Goal: Information Seeking & Learning: Learn about a topic

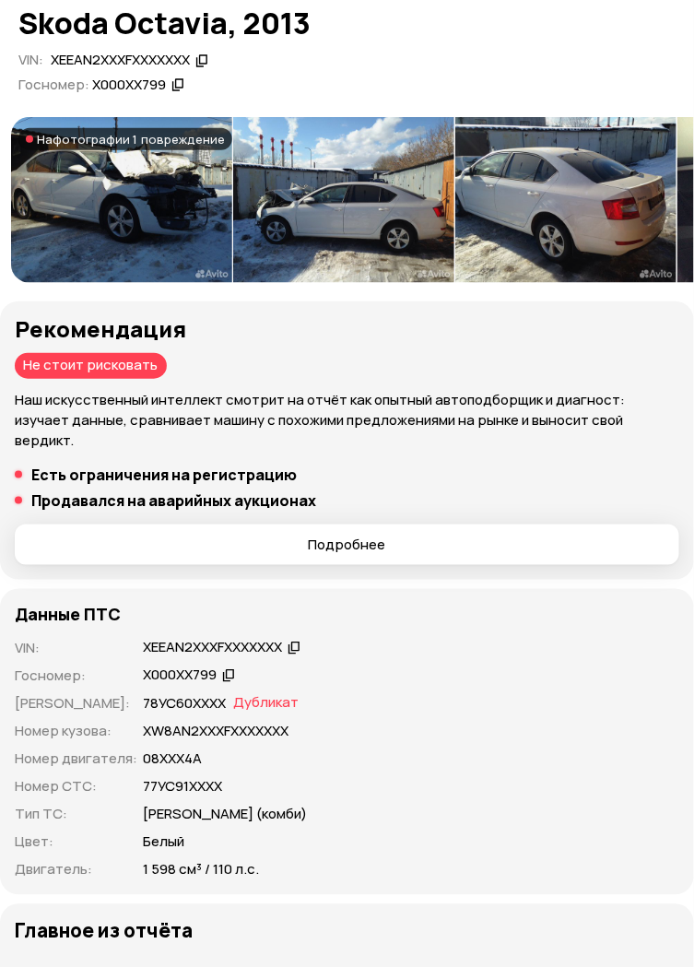
scroll to position [180, 0]
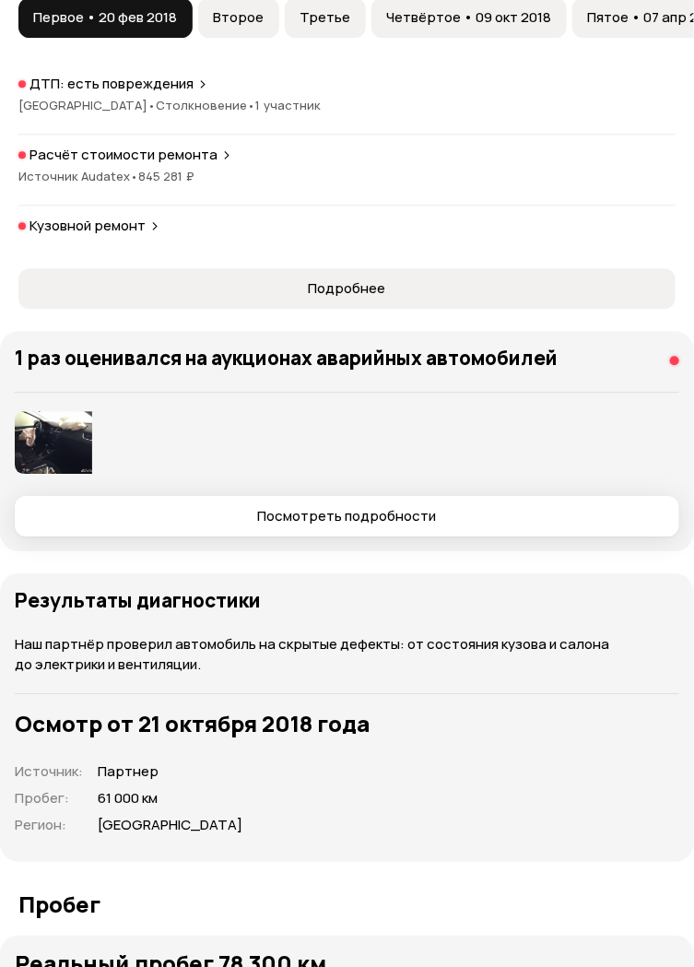
scroll to position [2734, 0]
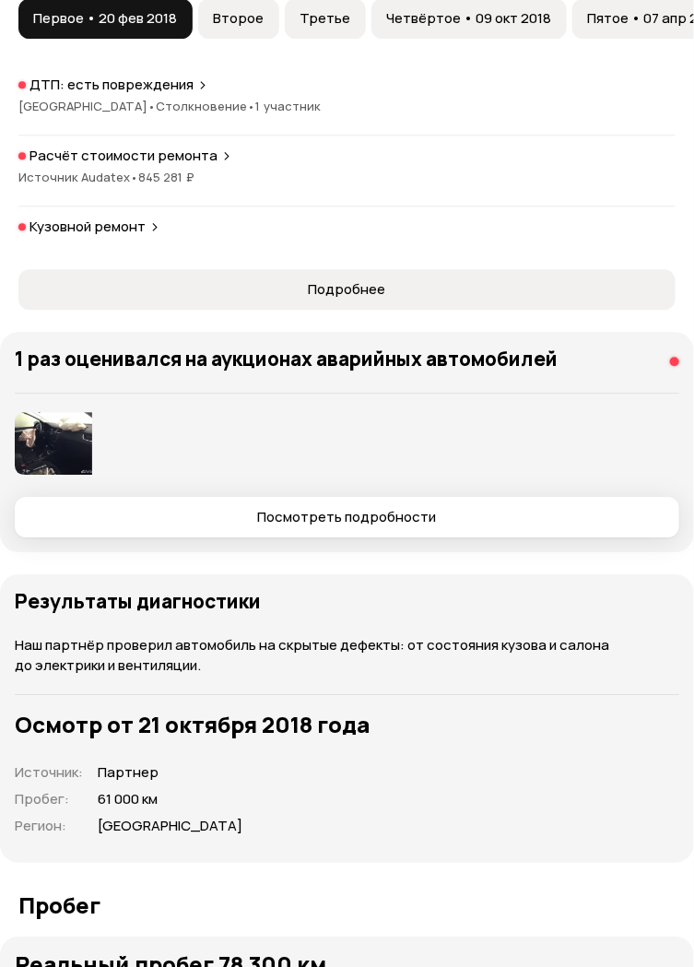
click at [52, 435] on img at bounding box center [53, 443] width 77 height 63
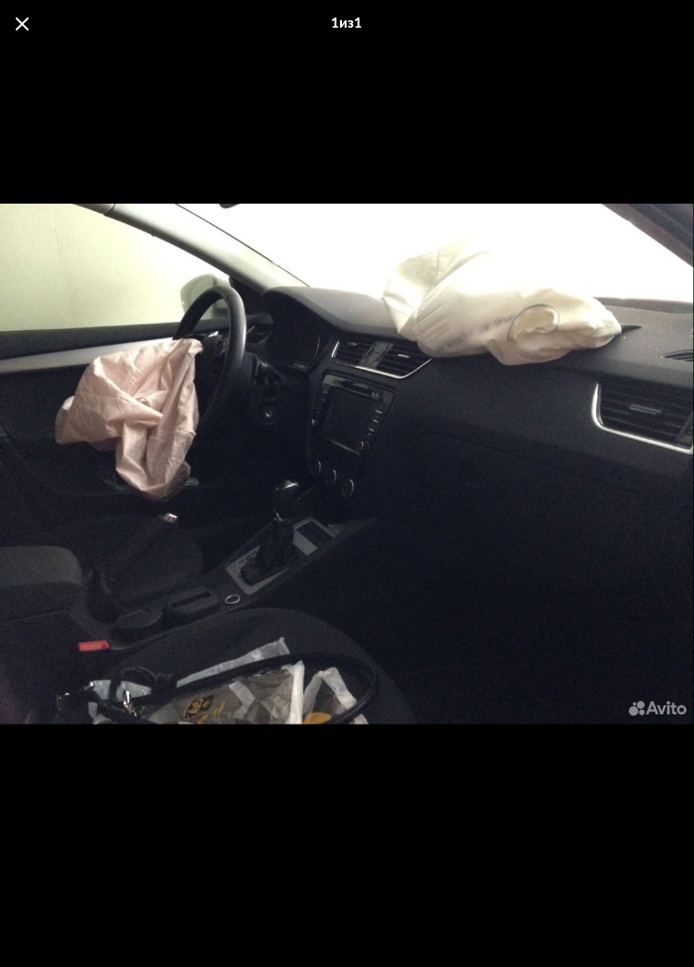
click at [25, 23] on span at bounding box center [22, 24] width 13 height 13
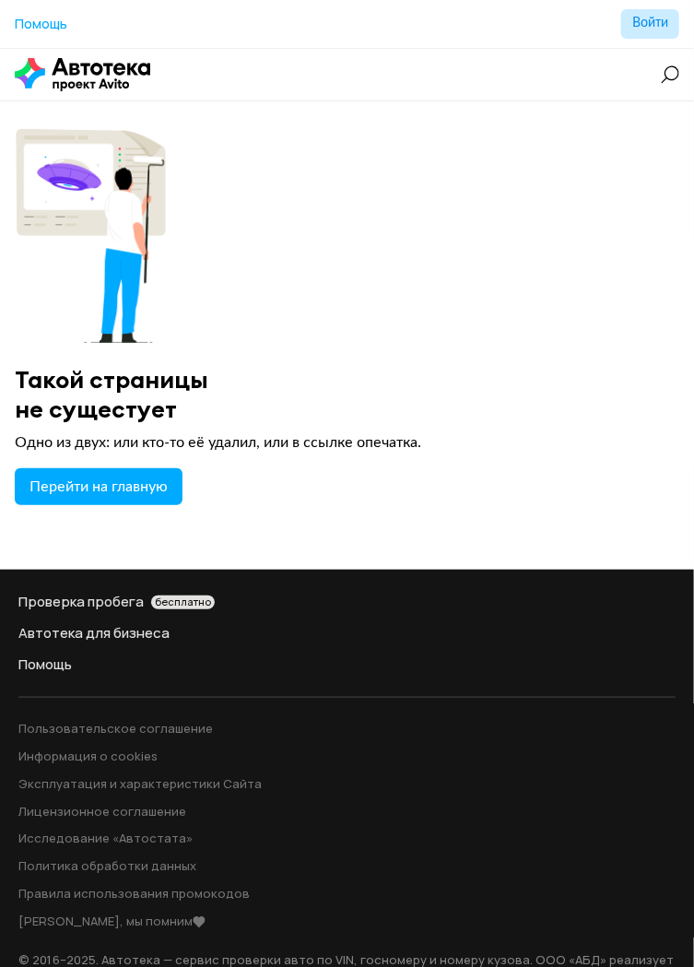
scroll to position [27, 0]
